Goal: Browse casually: Explore the website without a specific task or goal

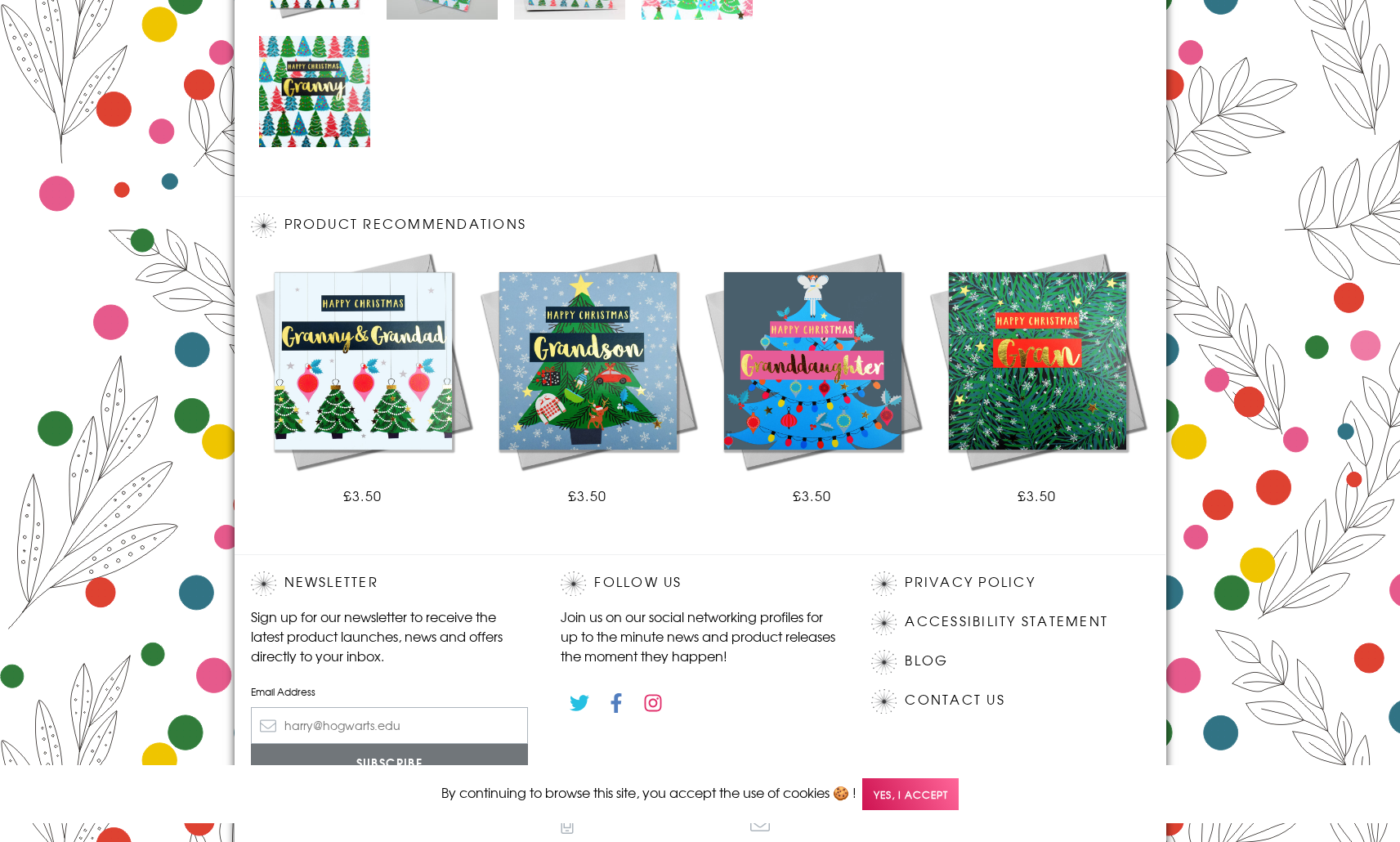
scroll to position [972, 0]
